Goal: Task Accomplishment & Management: Manage account settings

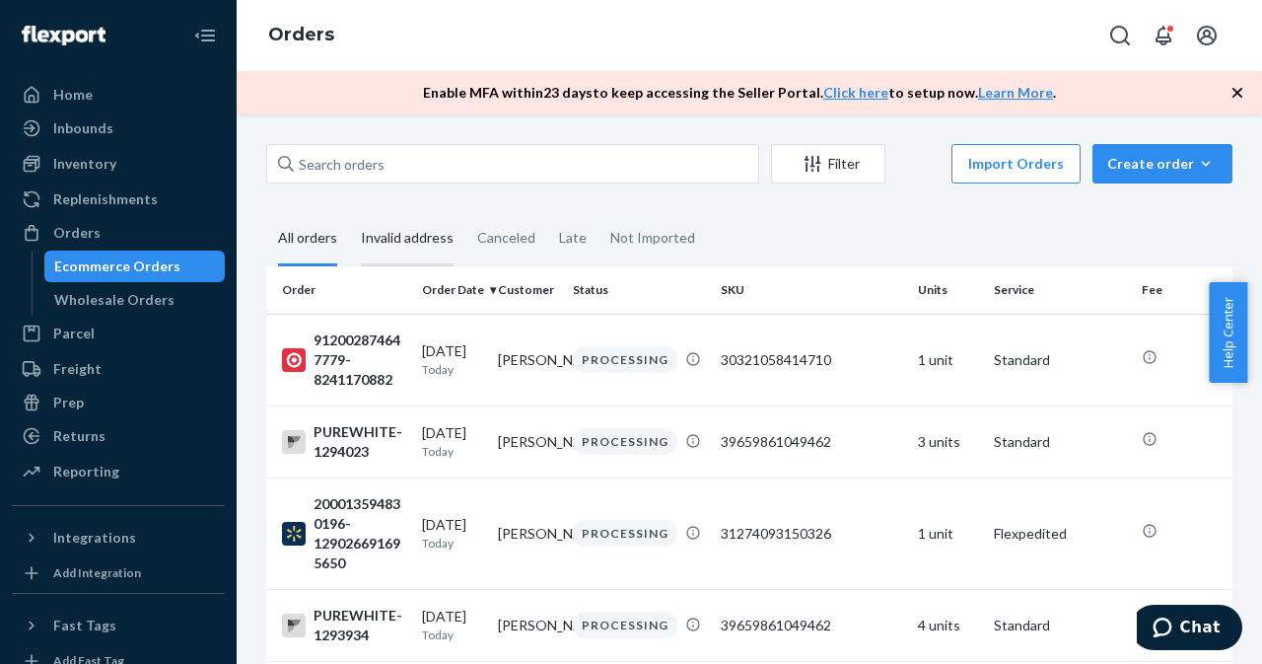
click at [392, 243] on div "Invalid address" at bounding box center [407, 239] width 93 height 54
click at [349, 212] on input "Invalid address" at bounding box center [349, 212] width 0 height 0
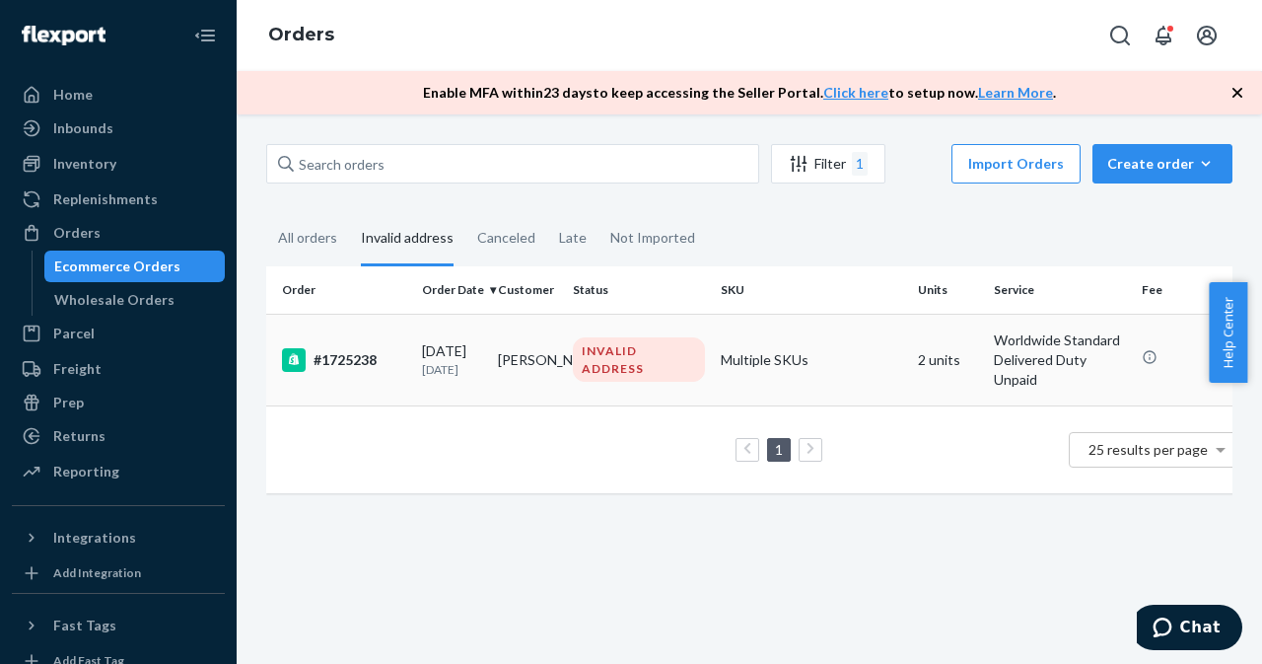
click at [660, 358] on div "INVALID ADDRESS" at bounding box center [639, 358] width 132 height 43
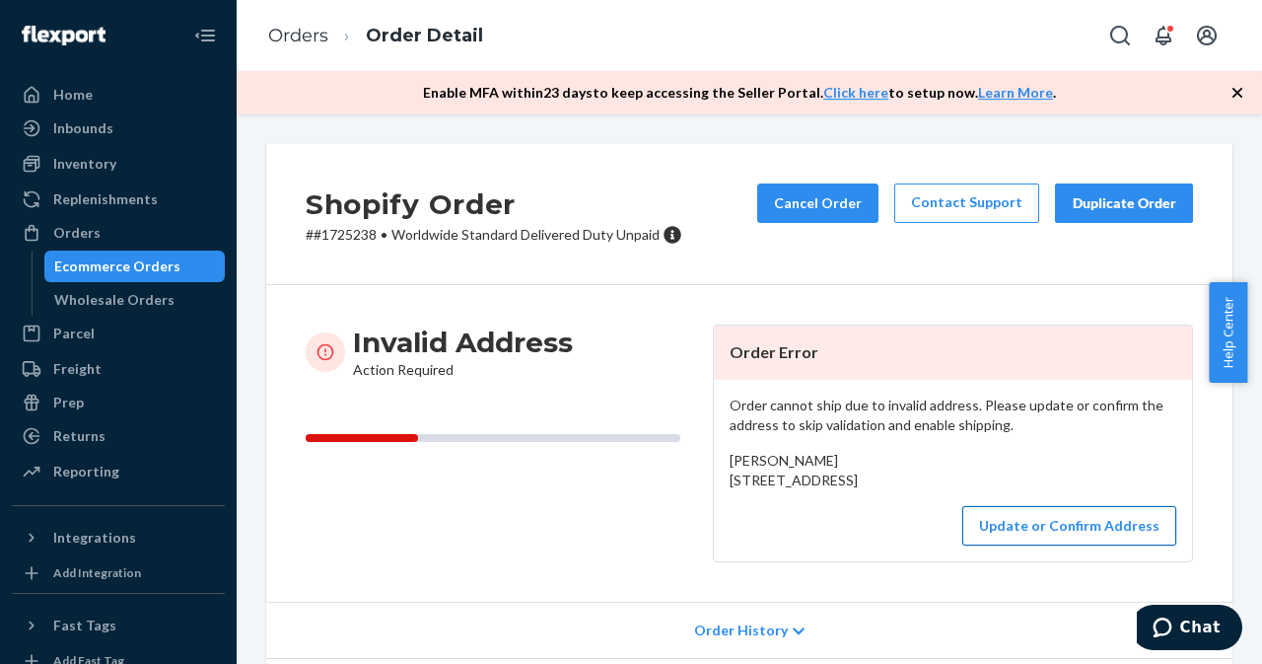
click at [1058, 545] on button "Update or Confirm Address" at bounding box center [1070, 525] width 214 height 39
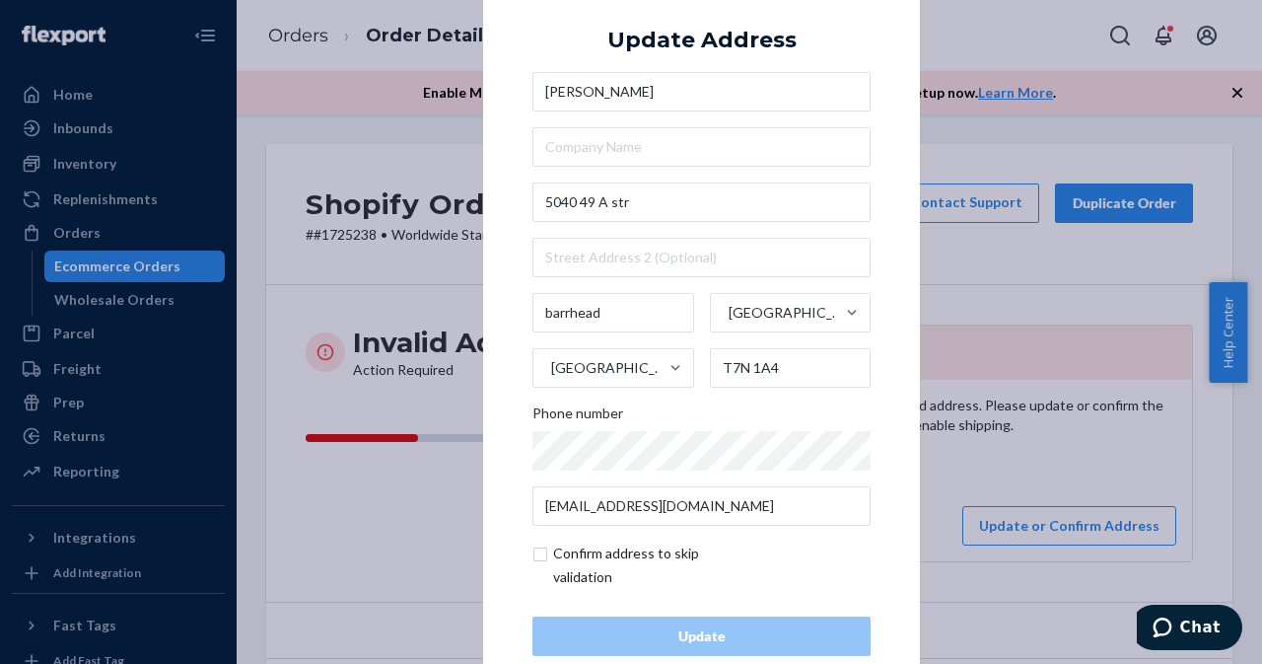
click at [979, 464] on div "× Update Address [PERSON_NAME] [STREET_ADDRESS] Phone number [EMAIL_ADDRESS][DO…" at bounding box center [631, 332] width 1262 height 664
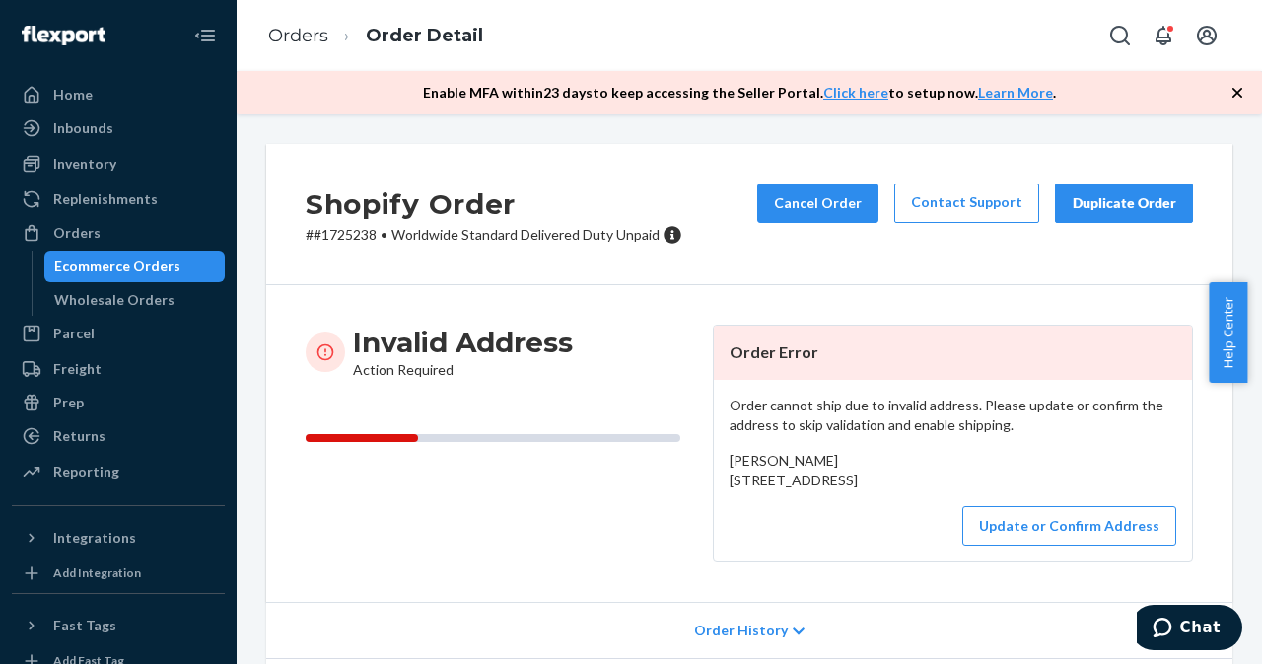
drag, startPoint x: 725, startPoint y: 476, endPoint x: 892, endPoint y: 505, distance: 170.1
click at [892, 490] on div "[PERSON_NAME] [STREET_ADDRESS]" at bounding box center [953, 470] width 447 height 39
copy span "[STREET_ADDRESS]"
click at [1045, 545] on button "Update or Confirm Address" at bounding box center [1070, 525] width 214 height 39
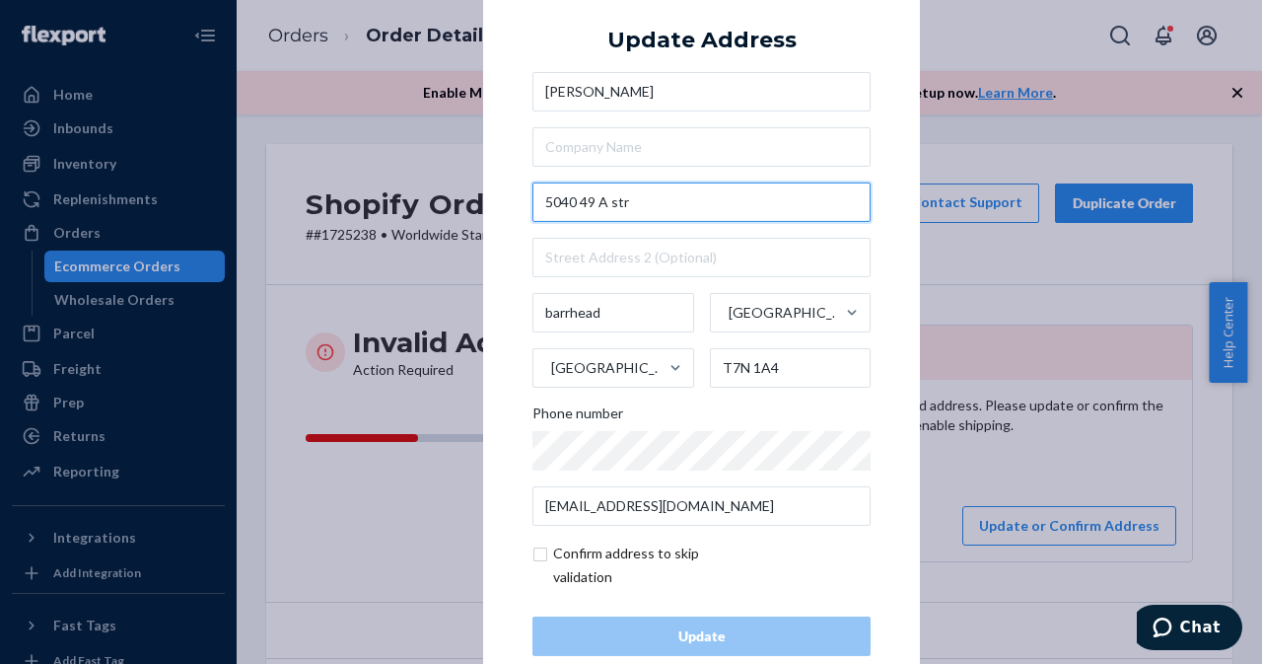
click at [632, 206] on input "5040 49 A str" at bounding box center [702, 201] width 338 height 39
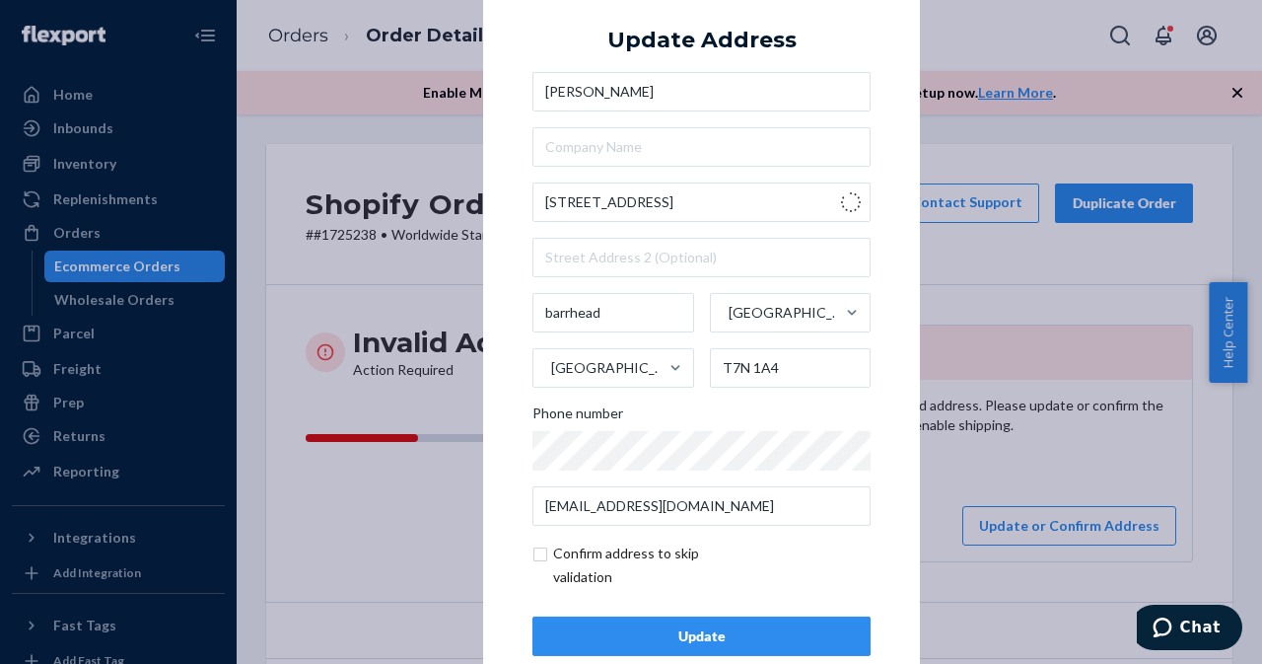
type input "[STREET_ADDRESS]"
type input "Barrhead"
type input "T7N 1G4"
click at [986, 476] on div "× Update Address [PERSON_NAME] [STREET_ADDRESS] Phone number [EMAIL_ADDRESS][DO…" at bounding box center [631, 332] width 1262 height 664
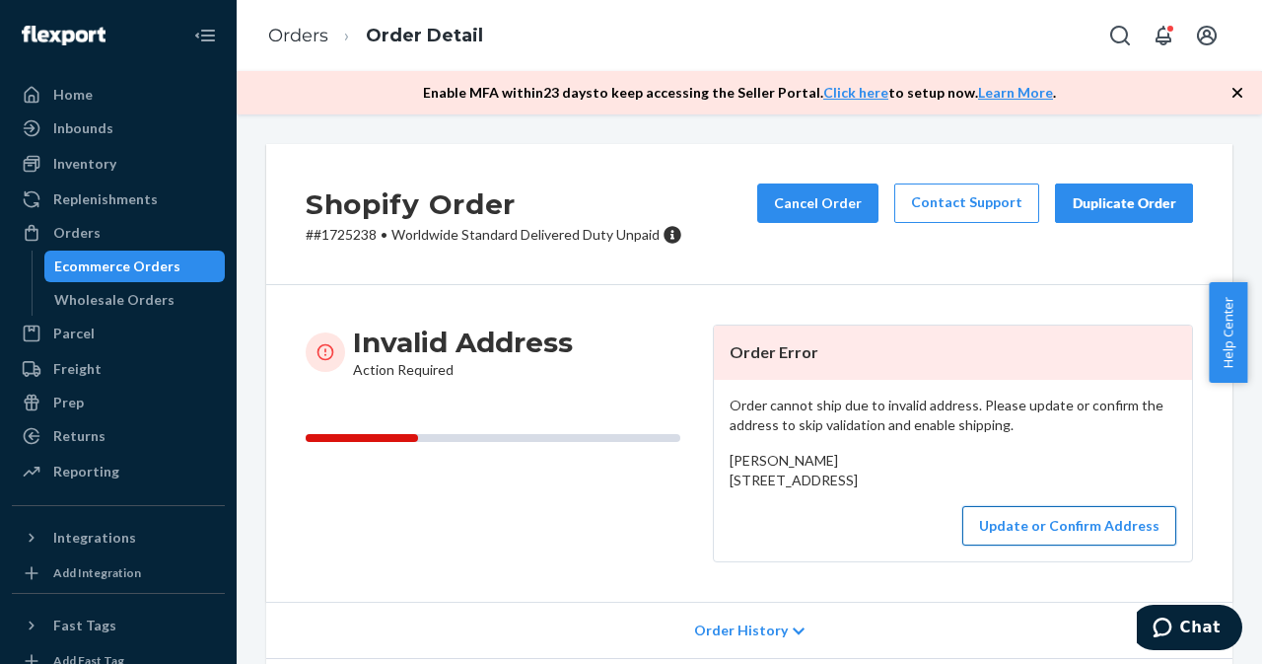
click at [1032, 545] on button "Update or Confirm Address" at bounding box center [1070, 525] width 214 height 39
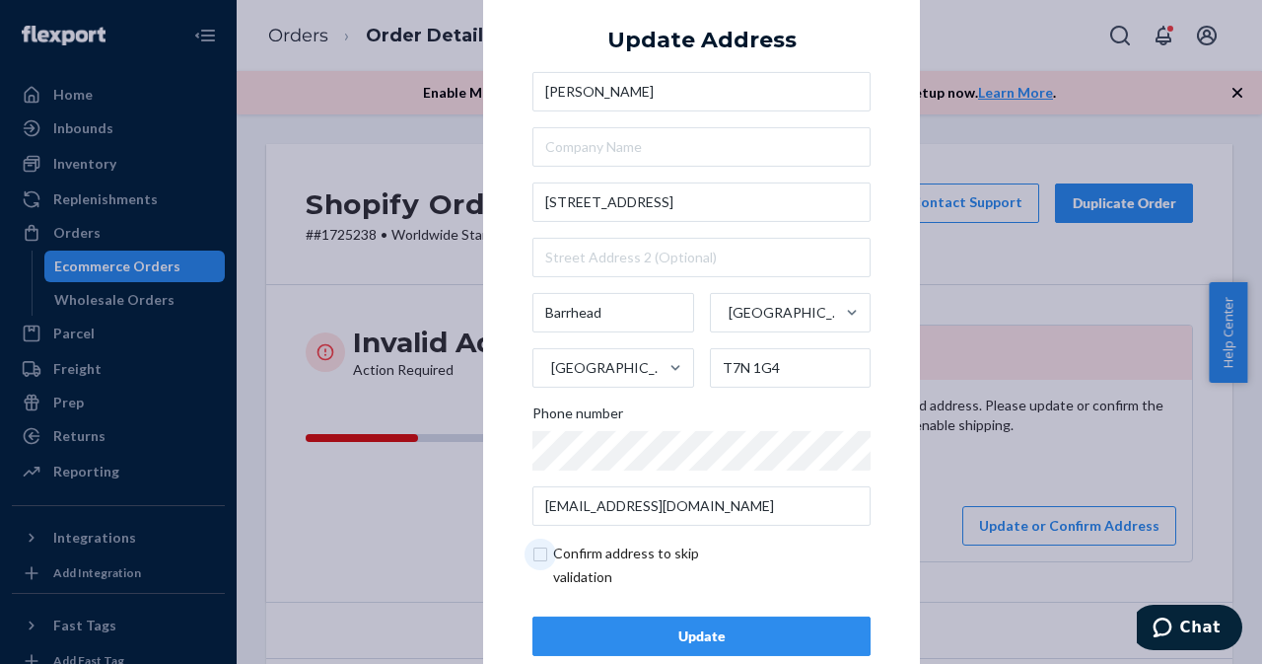
click at [537, 551] on input "checkbox" at bounding box center [647, 564] width 229 height 47
checkbox input "true"
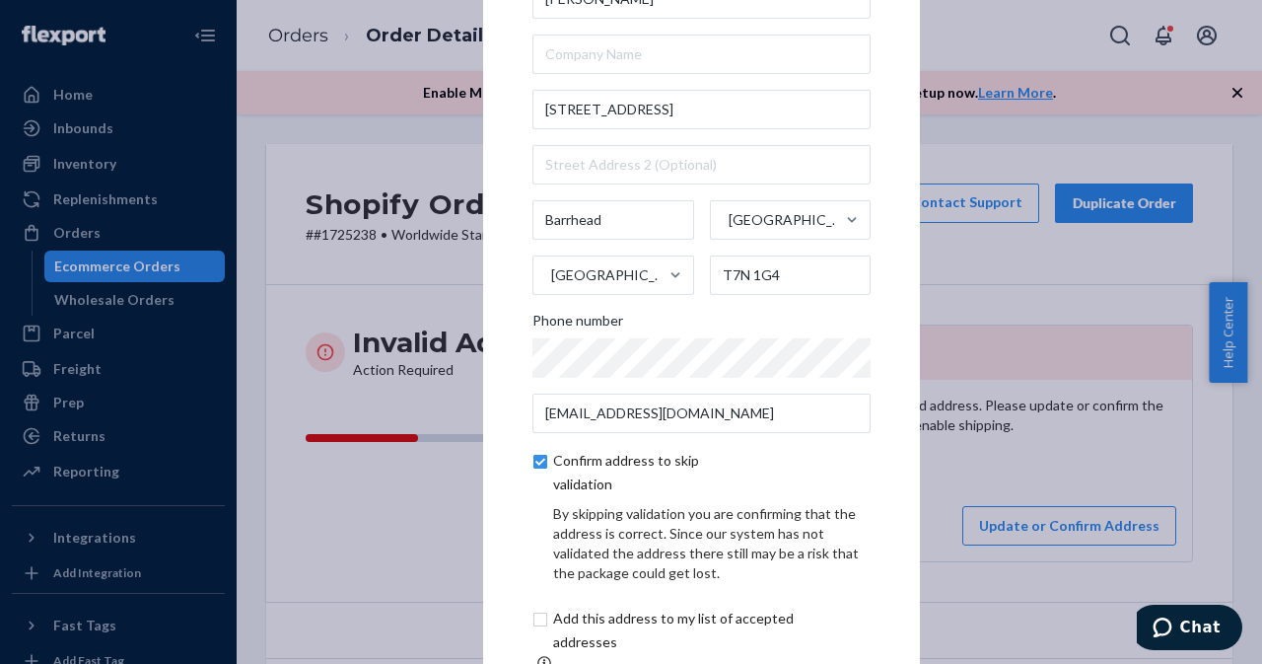
scroll to position [124, 0]
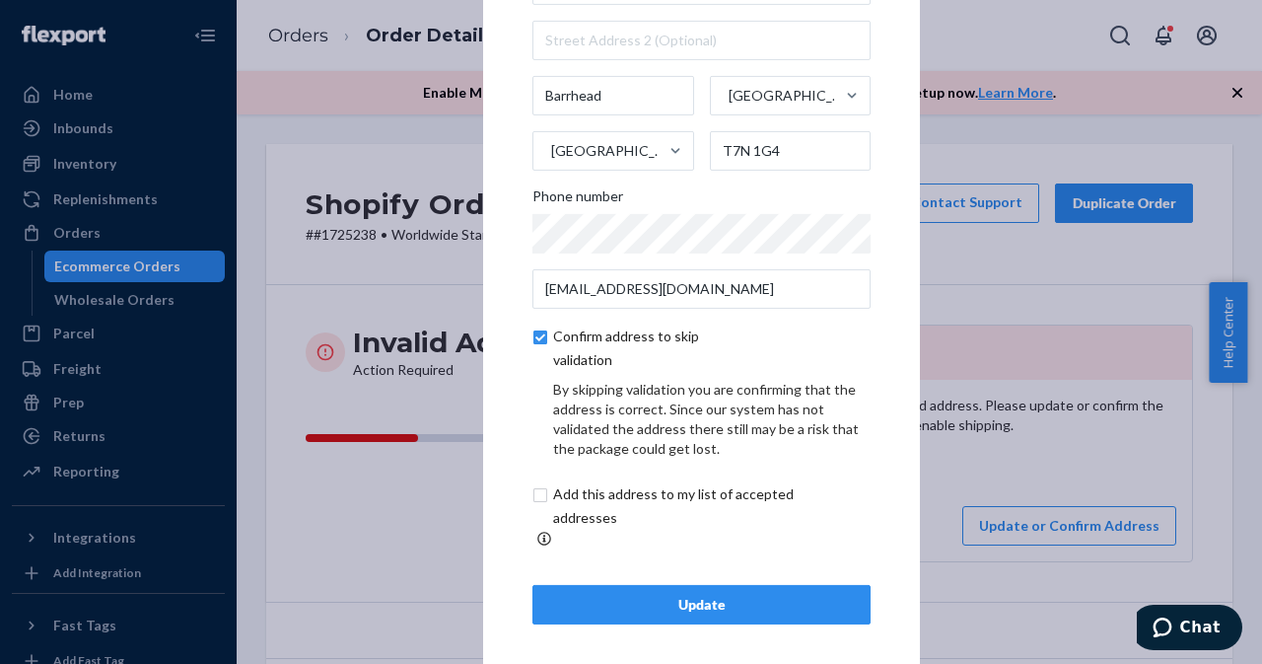
click at [664, 585] on button "Update" at bounding box center [702, 604] width 338 height 39
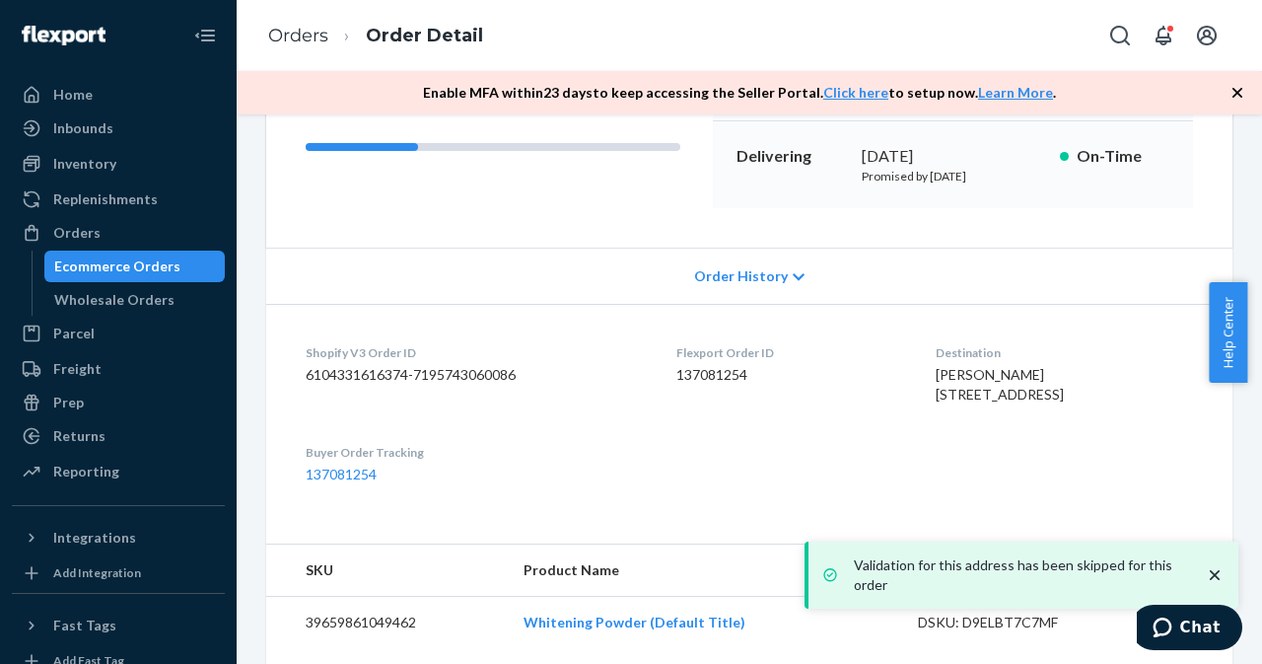
scroll to position [0, 0]
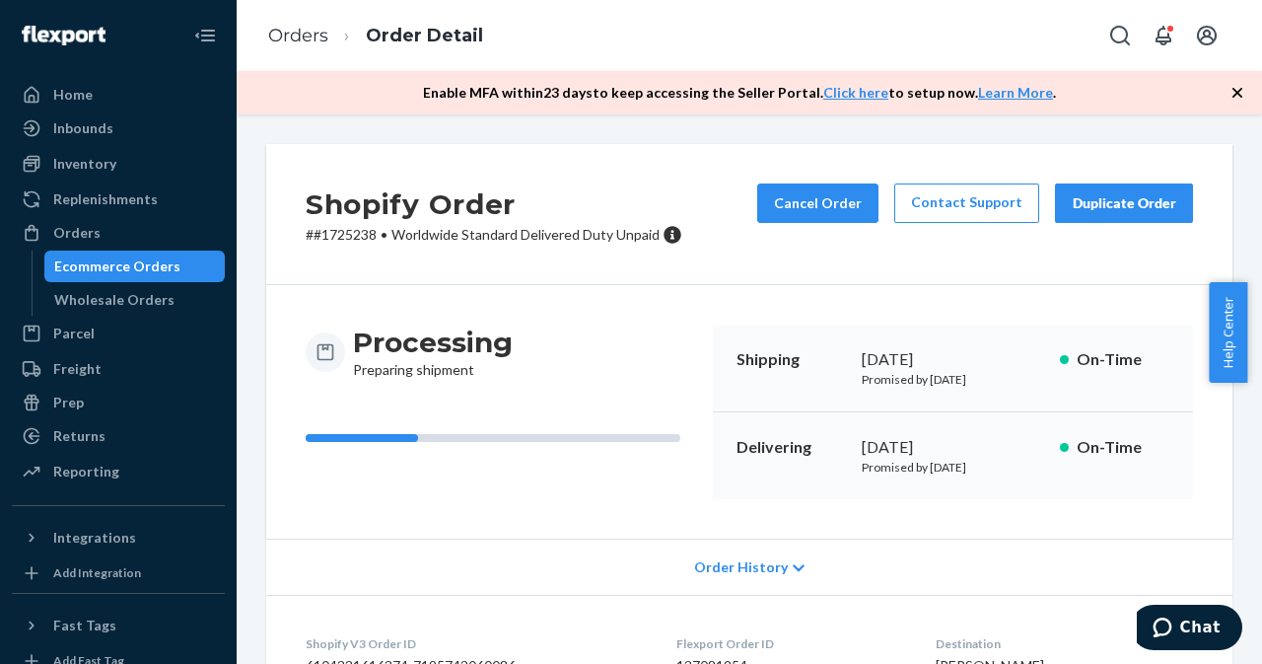
click at [111, 252] on div "Ecommerce Orders" at bounding box center [135, 266] width 178 height 28
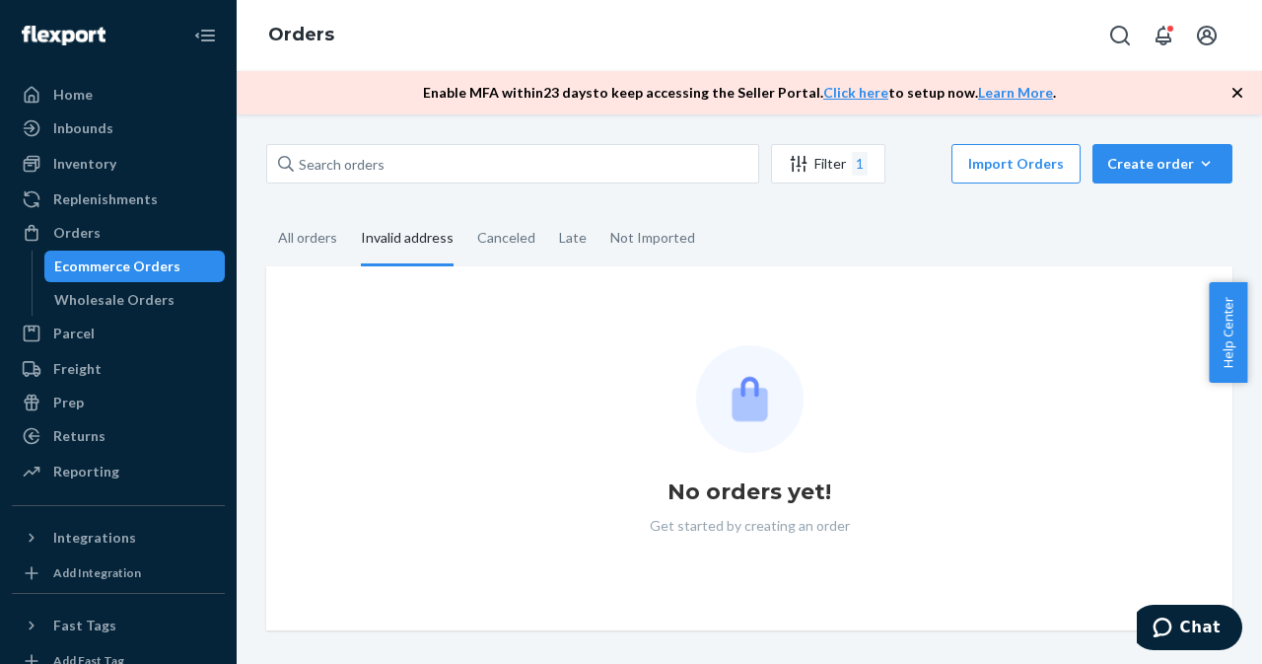
click at [1010, 448] on div "No orders yet! Get started by creating an order" at bounding box center [749, 448] width 935 height 206
click at [323, 232] on div "All orders" at bounding box center [307, 239] width 59 height 54
click at [266, 212] on input "All orders" at bounding box center [266, 212] width 0 height 0
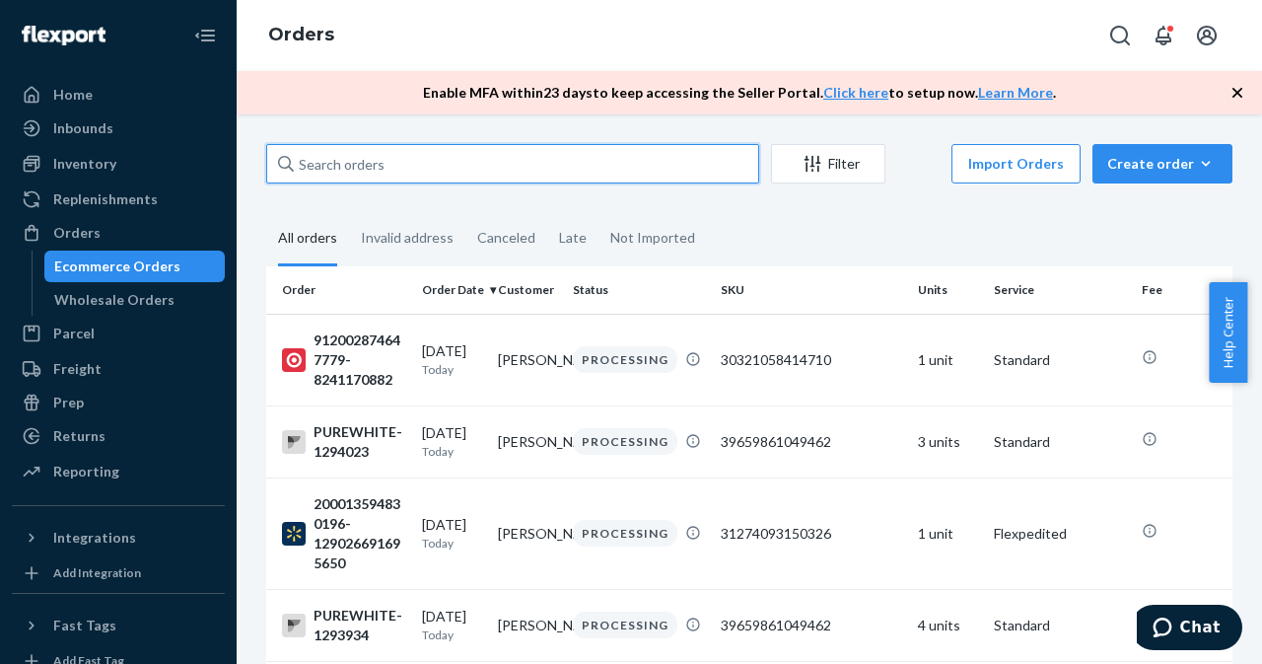
click at [568, 160] on input "text" at bounding box center [512, 163] width 493 height 39
paste input "[PERSON_NAME]"
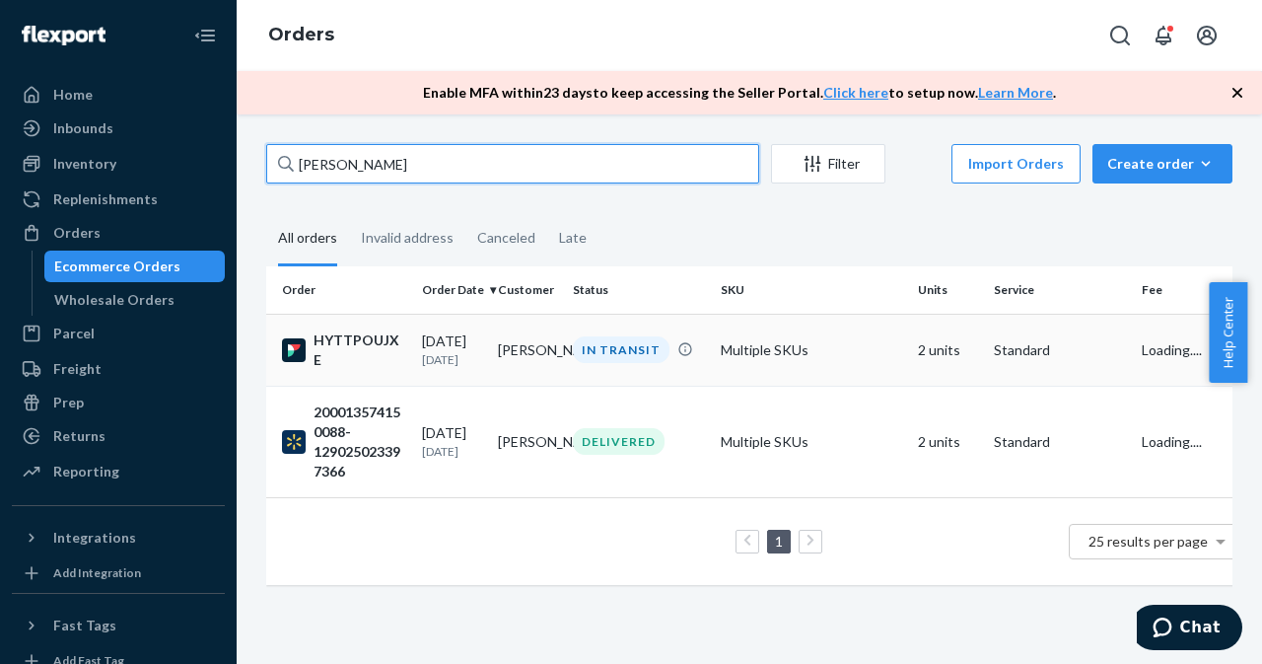
type input "[PERSON_NAME]"
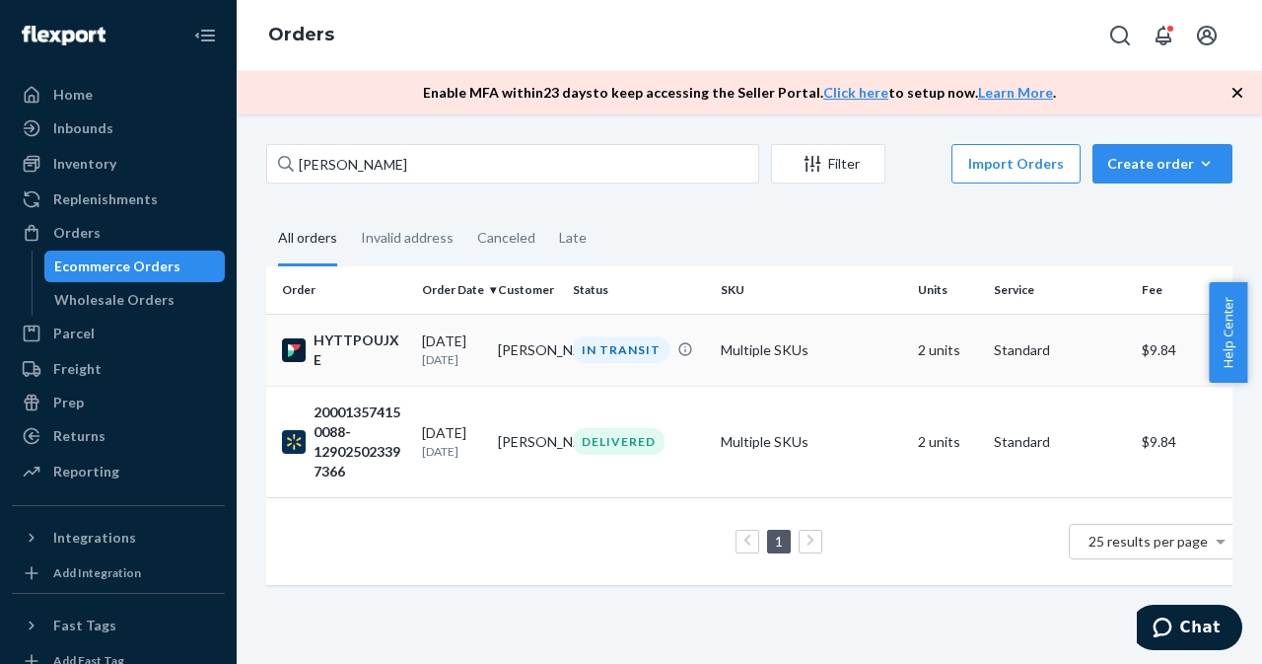
click at [514, 350] on td "[PERSON_NAME]" at bounding box center [528, 350] width 76 height 72
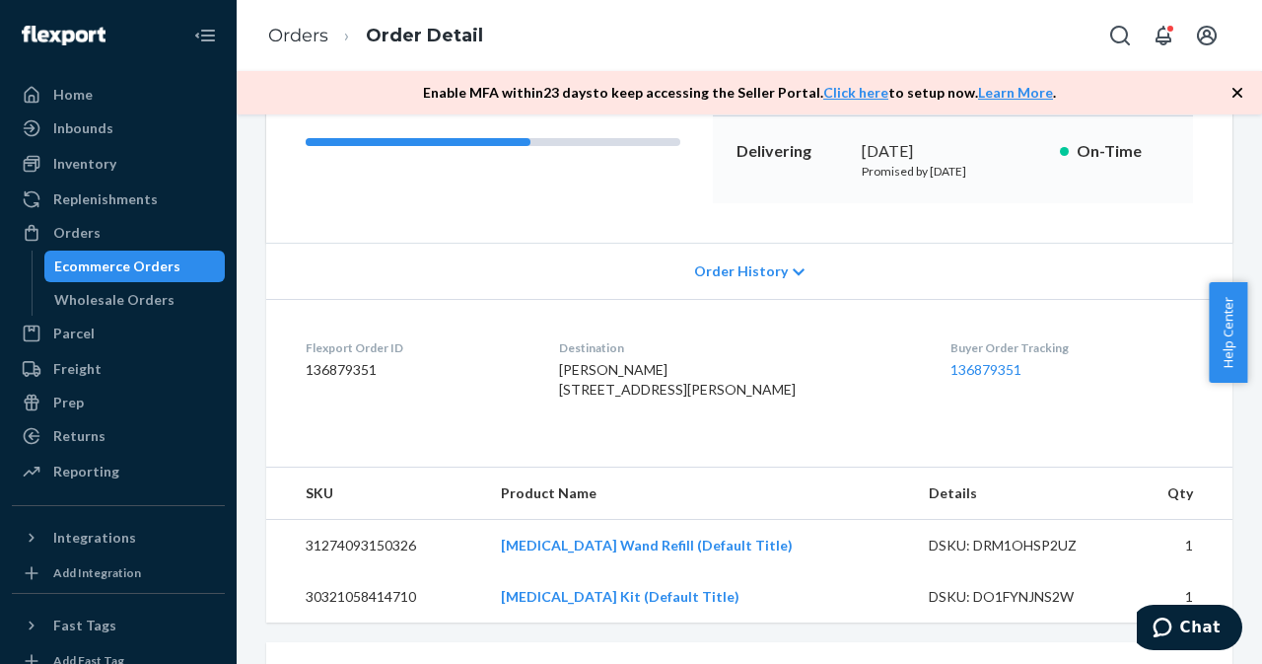
scroll to position [592, 0]
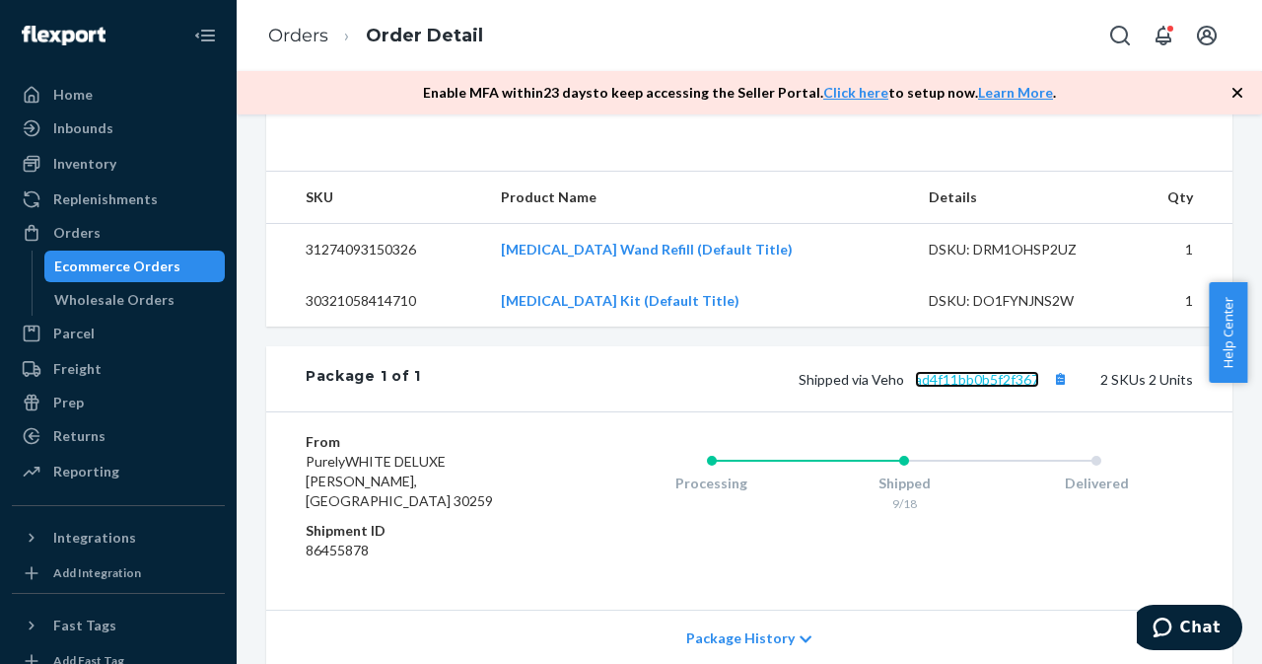
click at [974, 388] on link "ad4f11bb0b5f2f367" at bounding box center [977, 379] width 124 height 17
